Goal: Complete application form

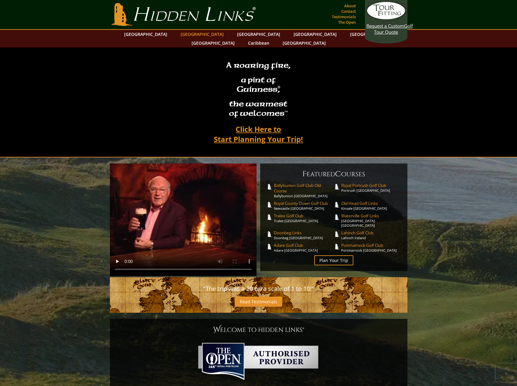
click at [190, 34] on link "[GEOGRAPHIC_DATA]" at bounding box center [202, 34] width 49 height 9
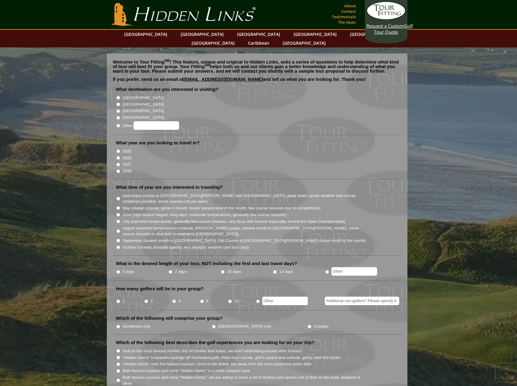
click at [117, 96] on input "[GEOGRAPHIC_DATA]" at bounding box center [118, 98] width 4 height 4
radio input "true"
click at [119, 156] on input "2026" at bounding box center [118, 158] width 4 height 4
radio input "true"
click at [119, 213] on input "June (high season begins, long days, moderate temperatures, generally few cours…" at bounding box center [118, 215] width 4 height 4
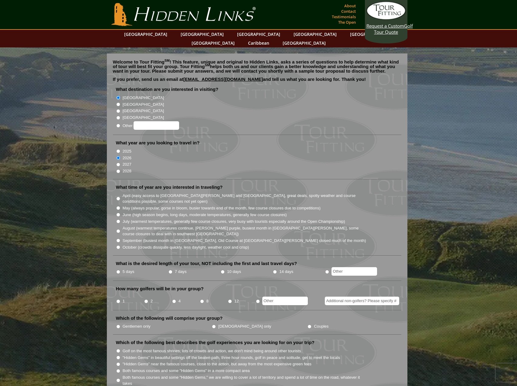
radio input "true"
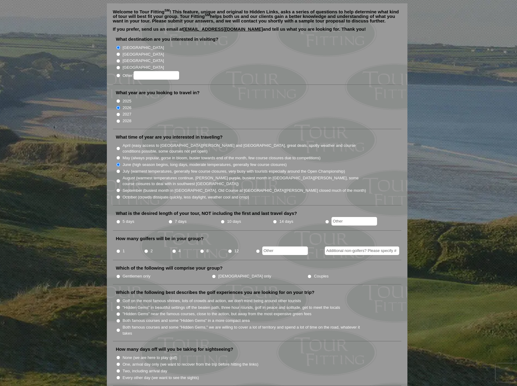
scroll to position [61, 0]
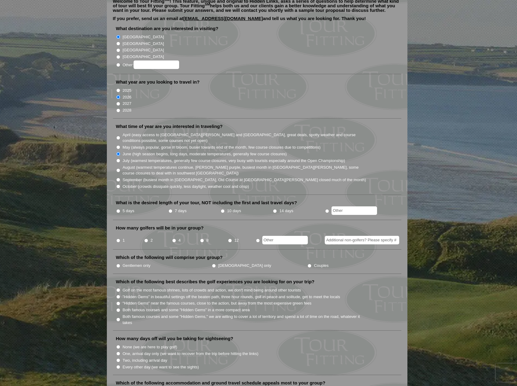
click at [117, 209] on input "5 days" at bounding box center [118, 211] width 4 height 4
radio input "true"
click at [118, 264] on input "Gentlemen only" at bounding box center [118, 266] width 4 height 4
radio input "true"
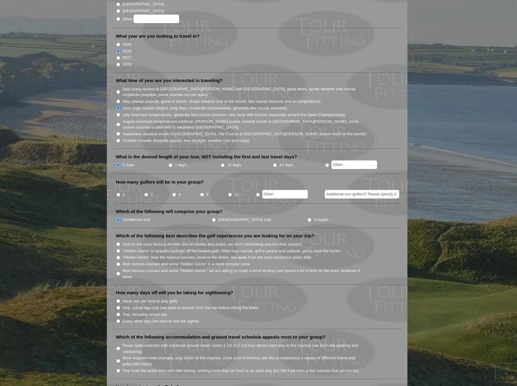
scroll to position [122, 0]
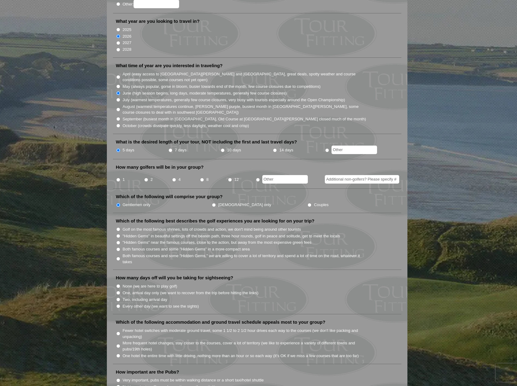
click at [456, 91] on section "Welcome to Tour Fitting SM ! This feature, unique and original to Hidden Links,…" at bounding box center [258, 377] width 517 height 903
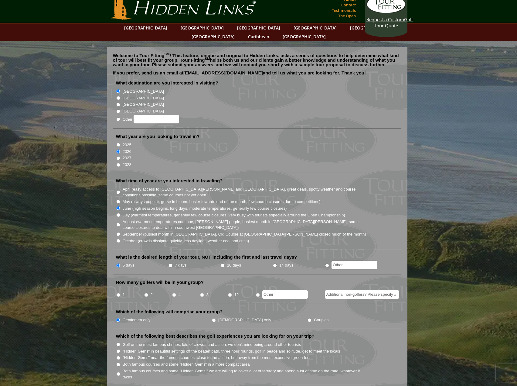
scroll to position [0, 0]
